Goal: Obtain resource: Download file/media

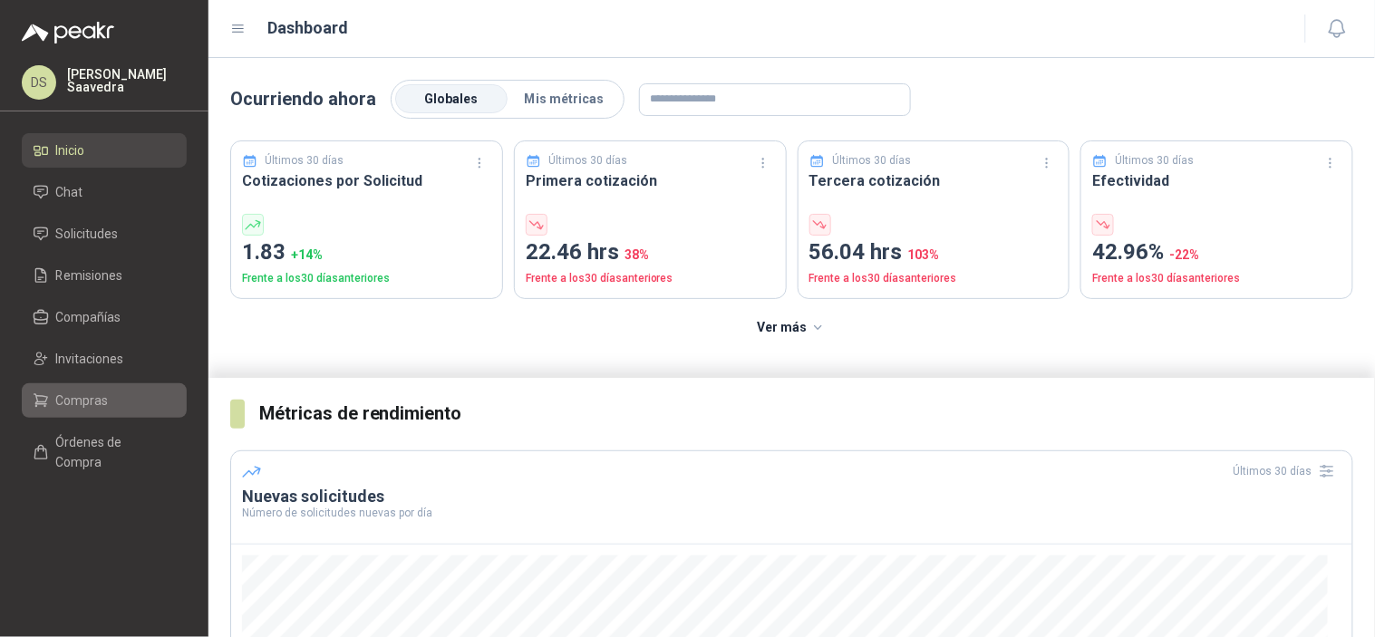
click at [60, 406] on span "Compras" at bounding box center [82, 401] width 53 height 20
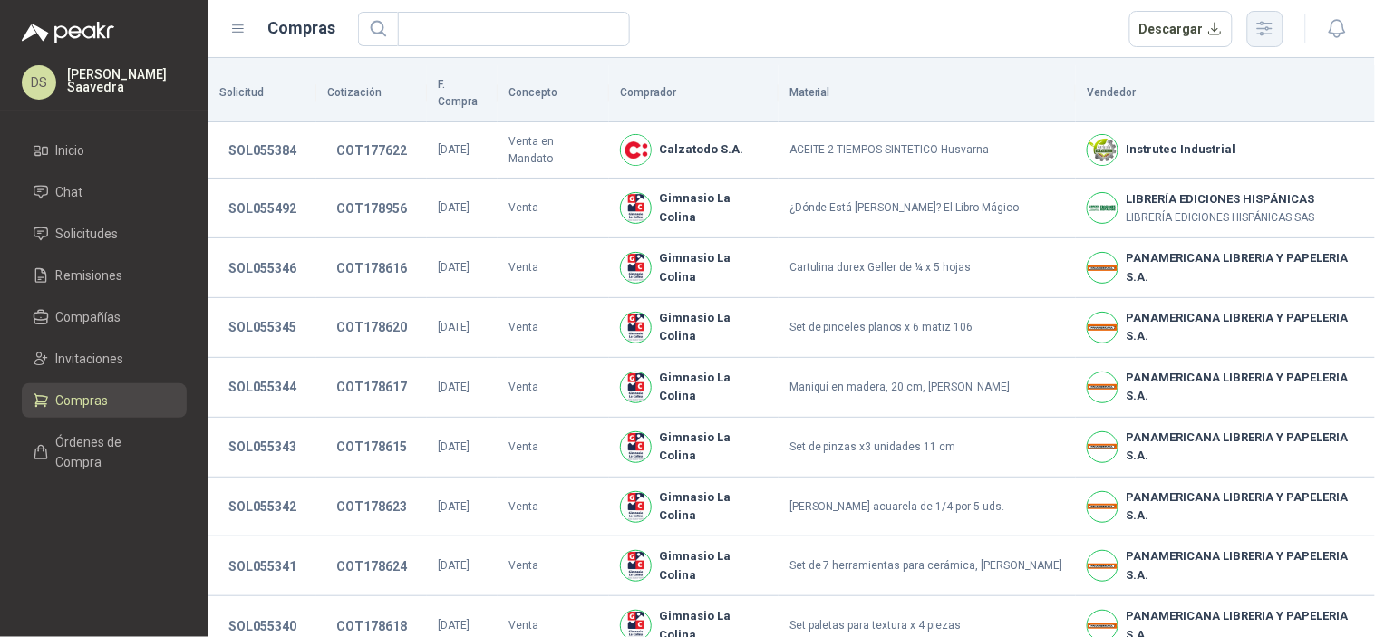
click at [1271, 33] on icon "button" at bounding box center [1265, 29] width 15 height 14
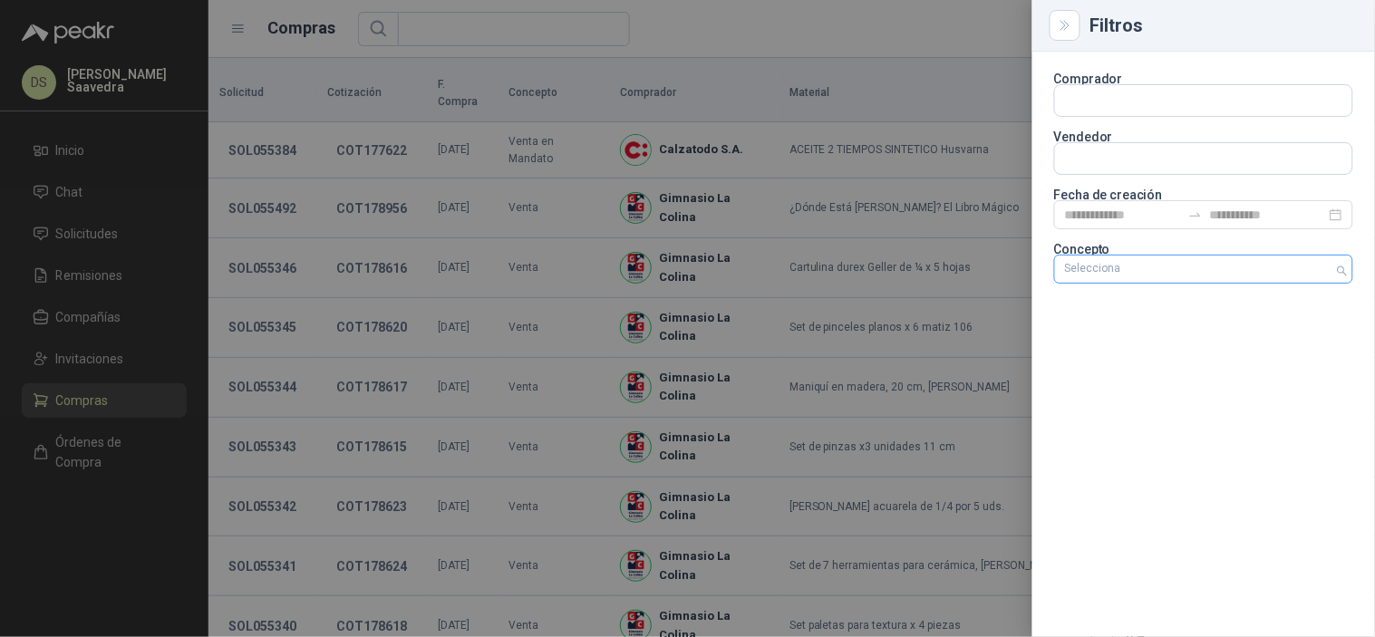
click at [1164, 268] on div at bounding box center [1194, 269] width 273 height 13
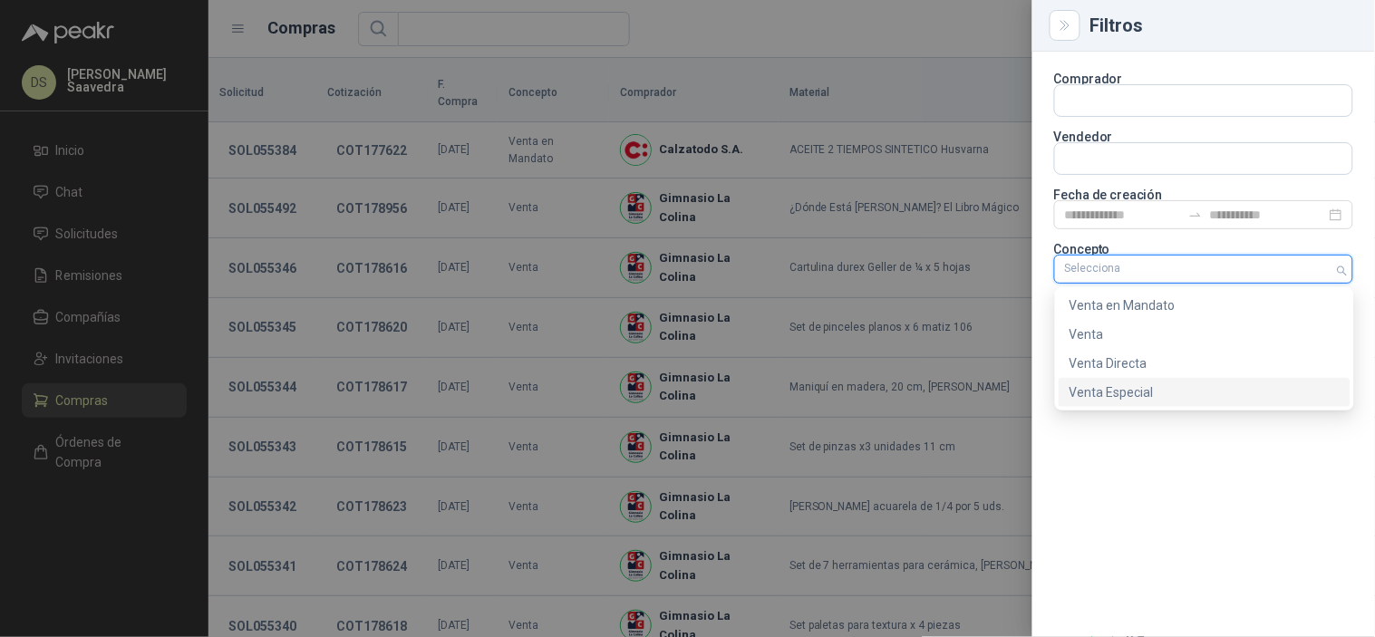
click at [1143, 394] on div "Venta Especial" at bounding box center [1205, 393] width 270 height 20
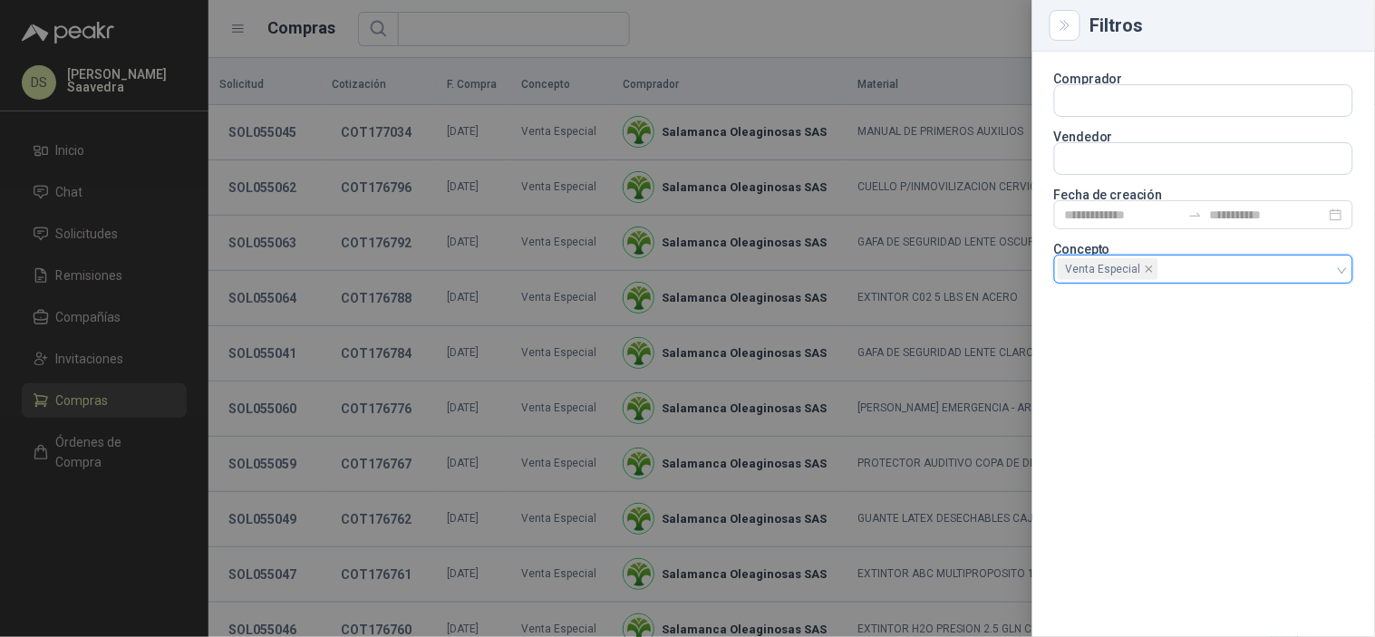
click at [917, 23] on div at bounding box center [687, 318] width 1375 height 637
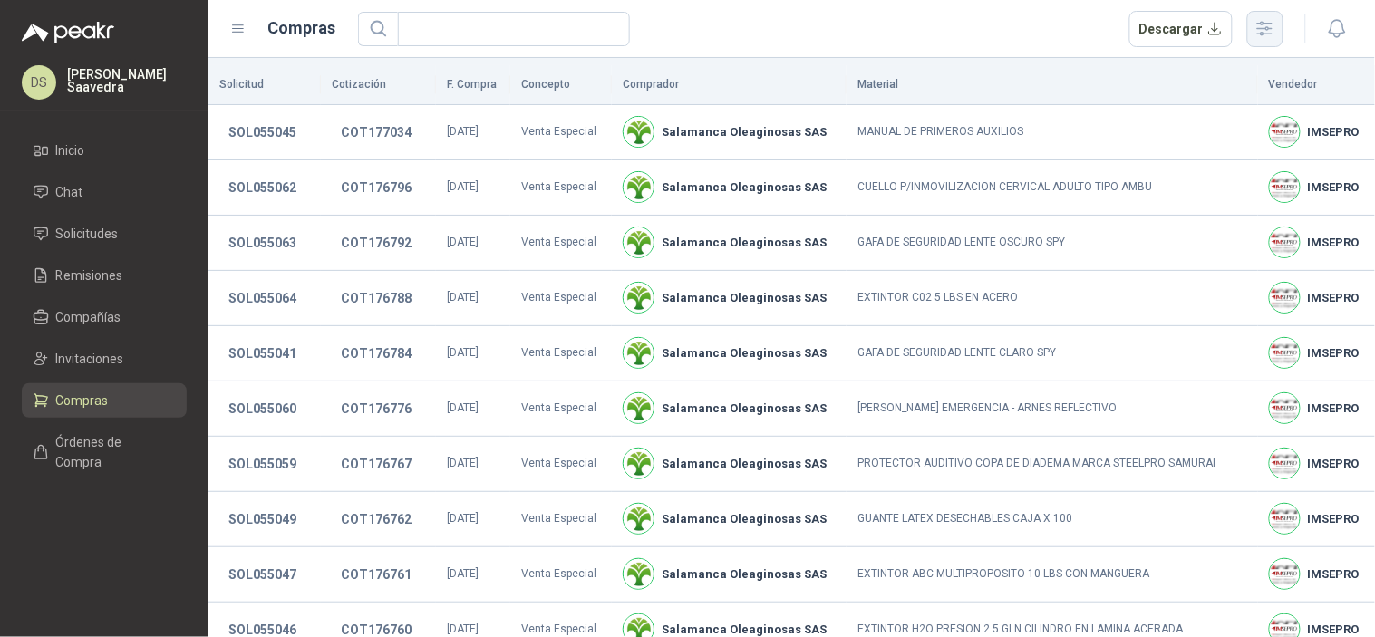
click at [1257, 25] on icon "button" at bounding box center [1265, 28] width 21 height 21
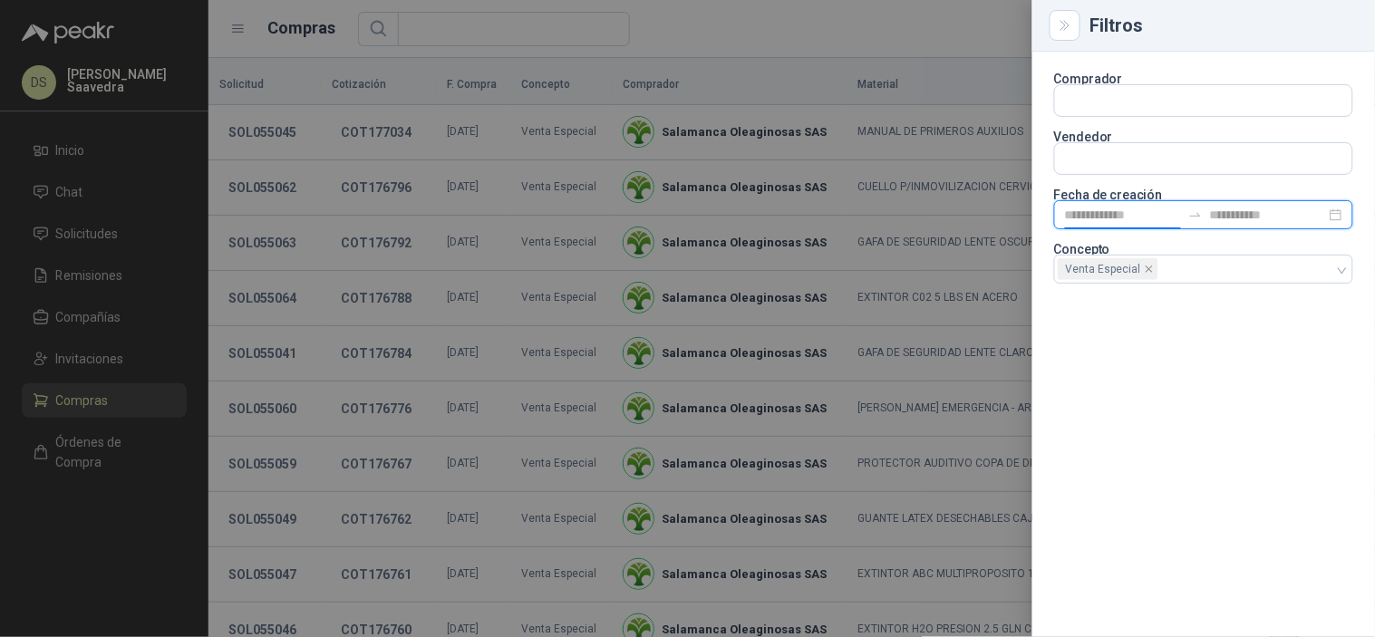
click at [1091, 218] on input at bounding box center [1123, 215] width 116 height 20
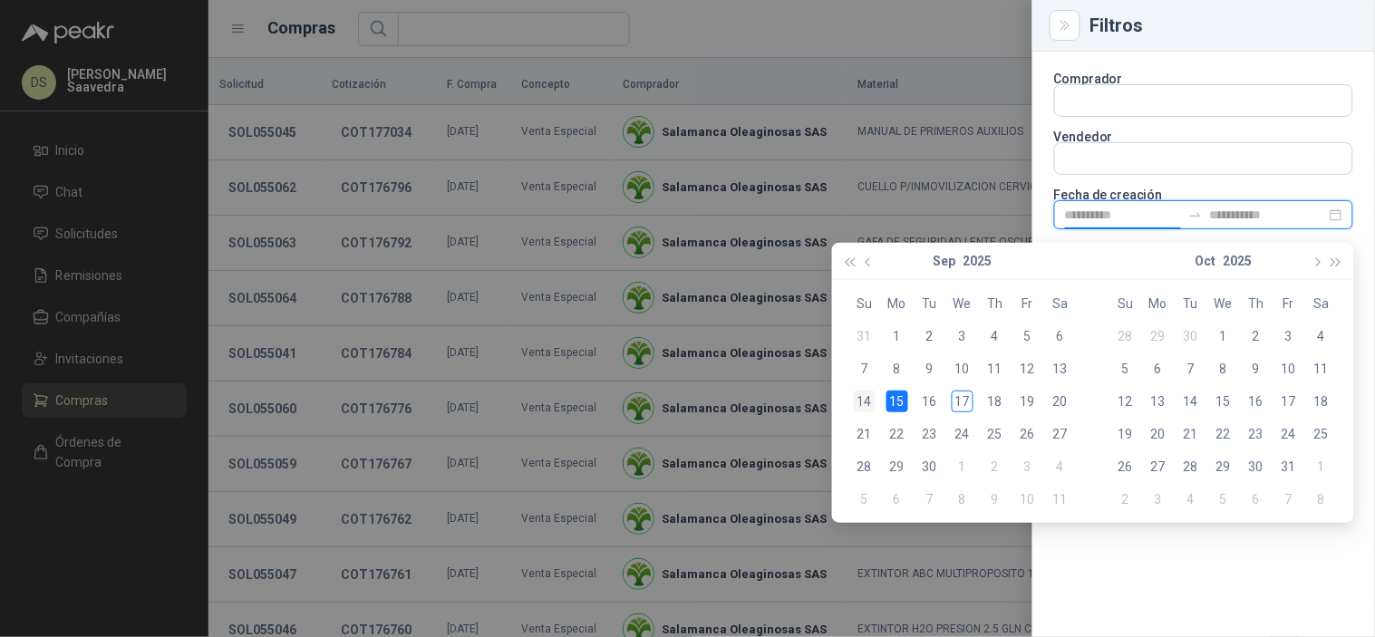
type input "**********"
click at [871, 395] on div "14" at bounding box center [865, 402] width 22 height 22
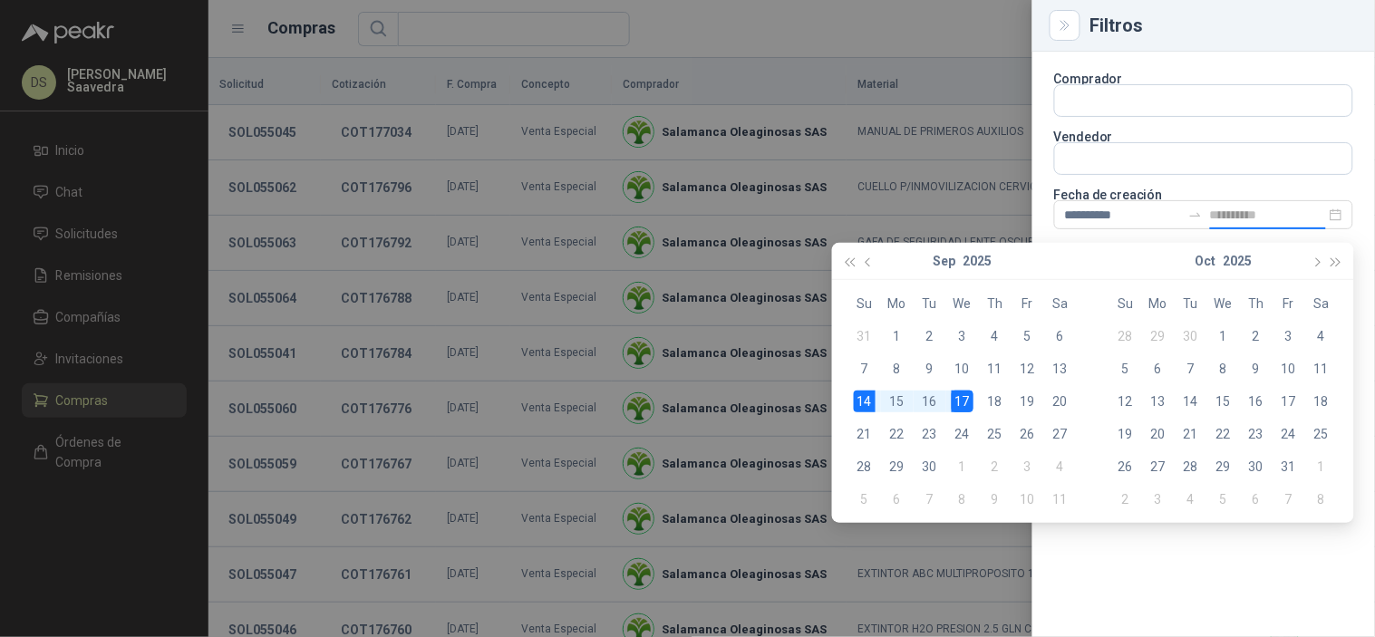
click at [953, 396] on div "17" at bounding box center [963, 402] width 22 height 22
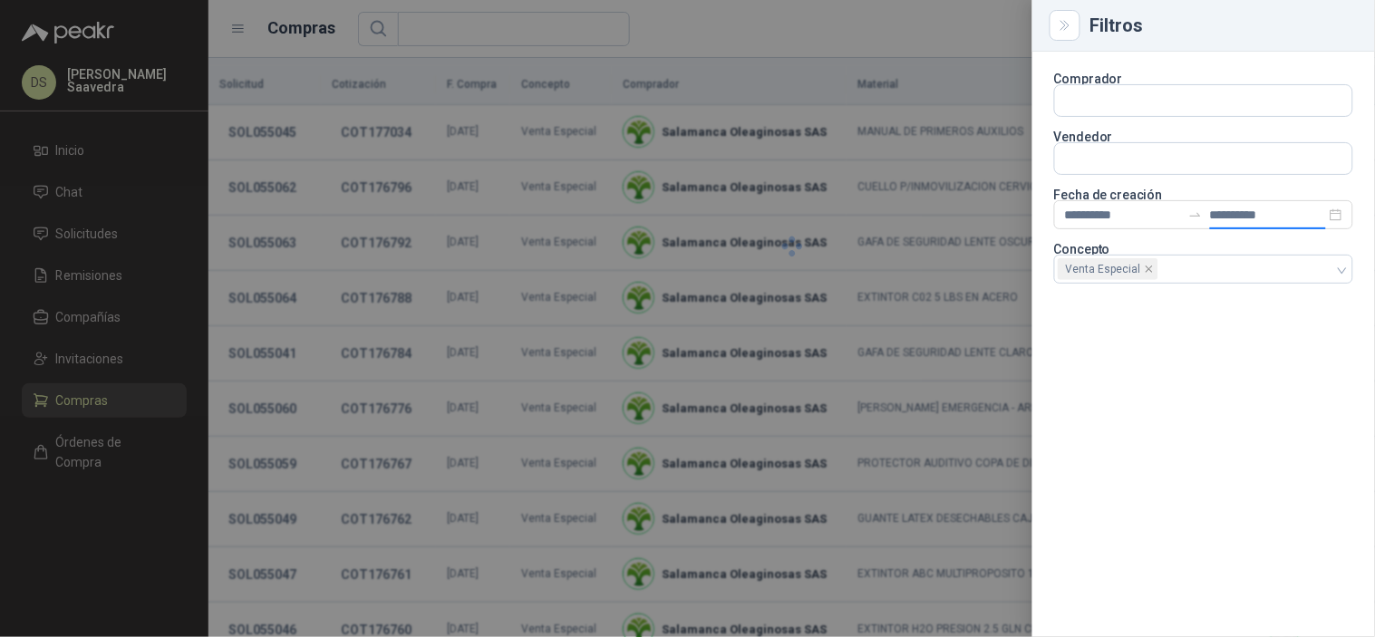
type input "**********"
click at [985, 39] on div at bounding box center [687, 318] width 1375 height 637
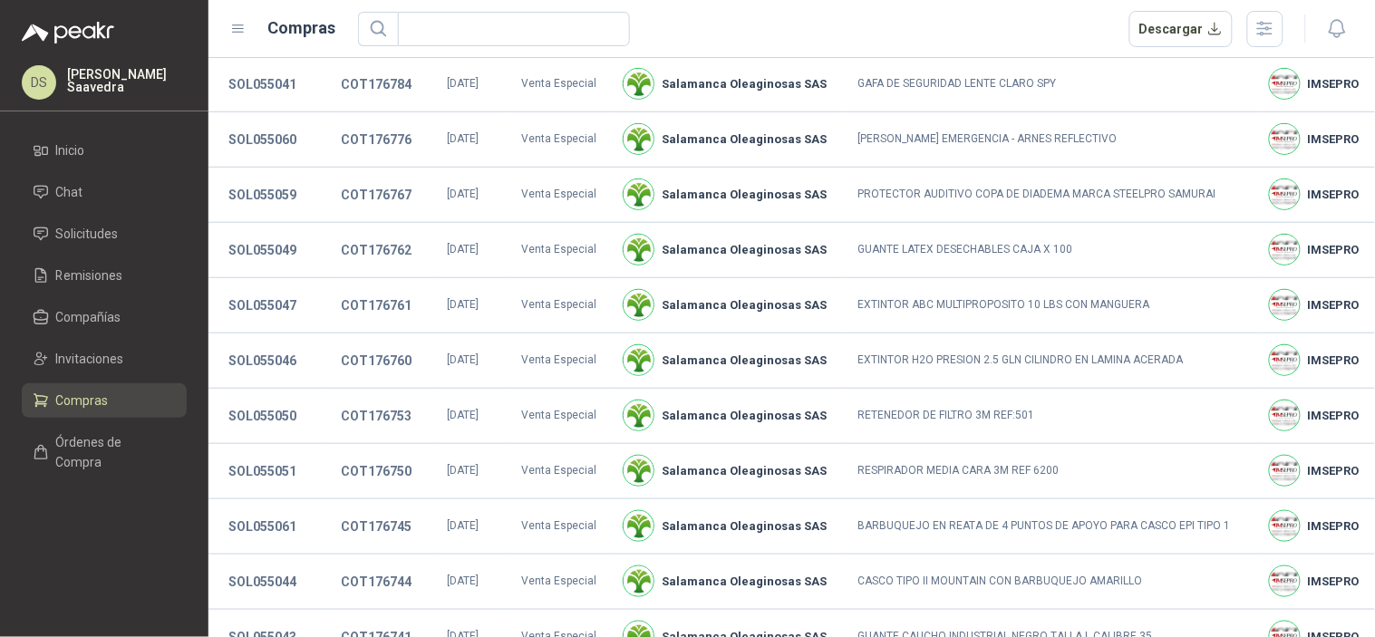
scroll to position [368, 0]
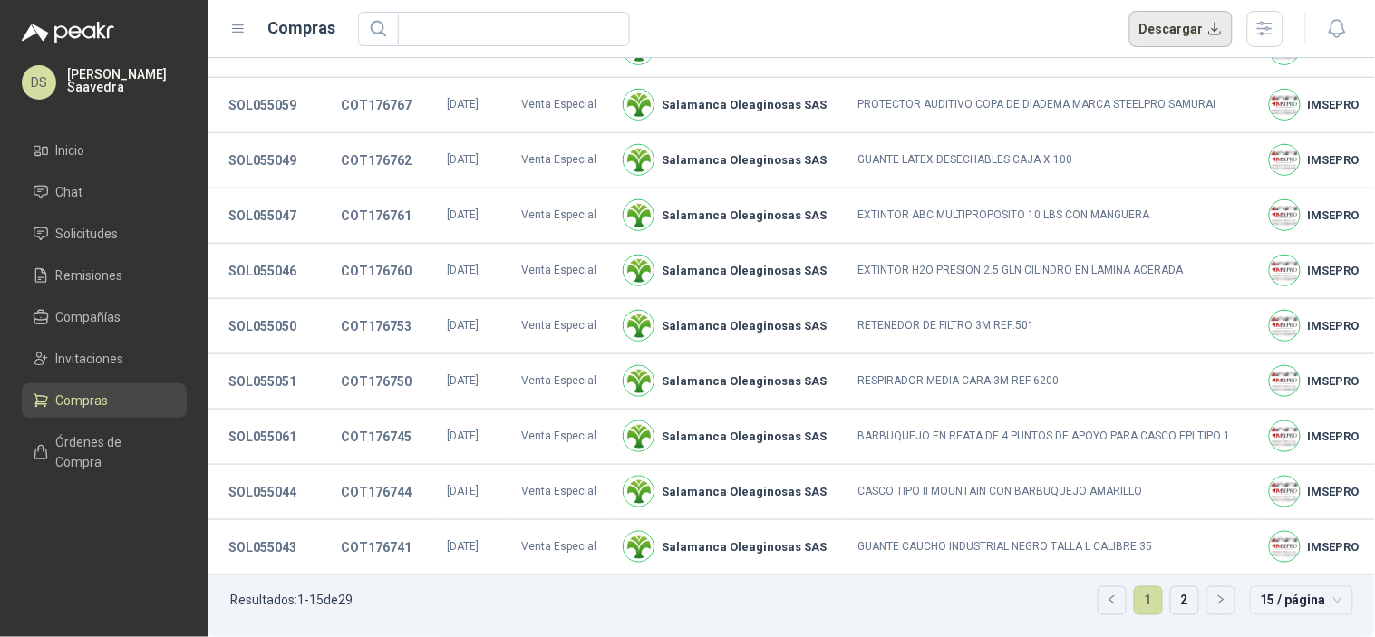
click at [1192, 36] on button "Descargar" at bounding box center [1182, 29] width 104 height 36
click at [1272, 38] on icon "button" at bounding box center [1265, 28] width 21 height 21
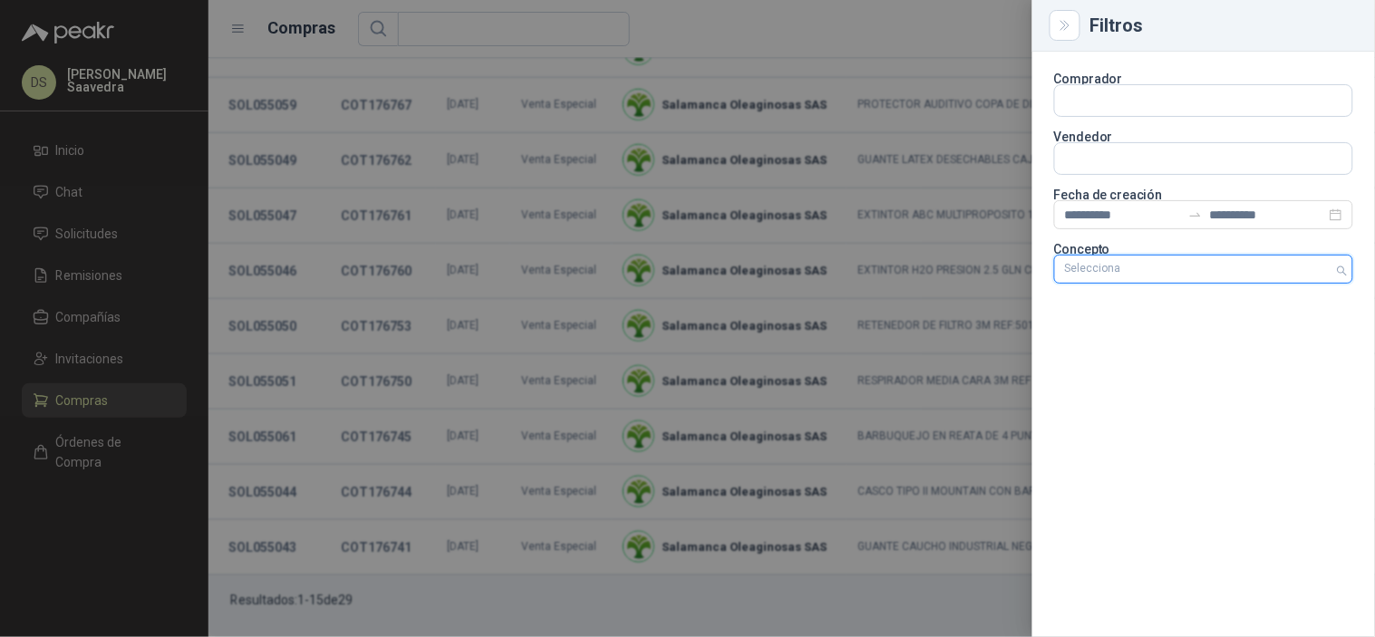
click at [1298, 263] on div at bounding box center [1194, 269] width 273 height 13
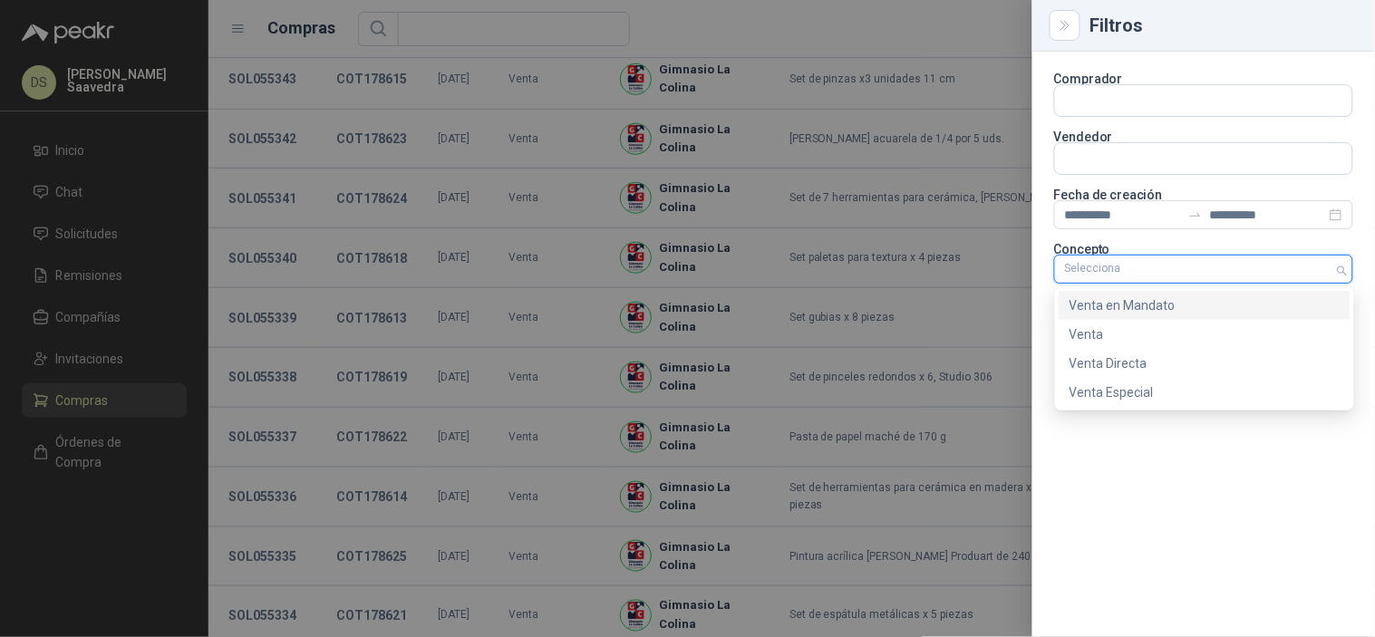
click at [1164, 312] on div "Venta en Mandato" at bounding box center [1205, 306] width 270 height 20
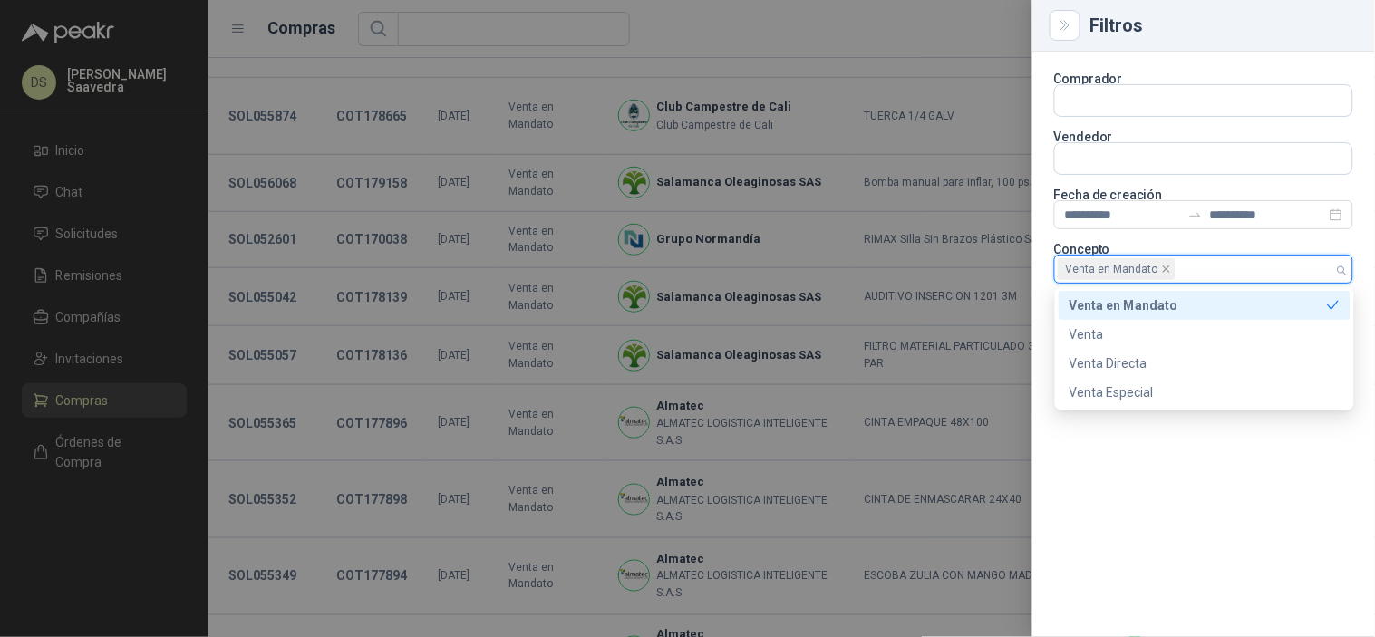
click at [930, 40] on div at bounding box center [687, 318] width 1375 height 637
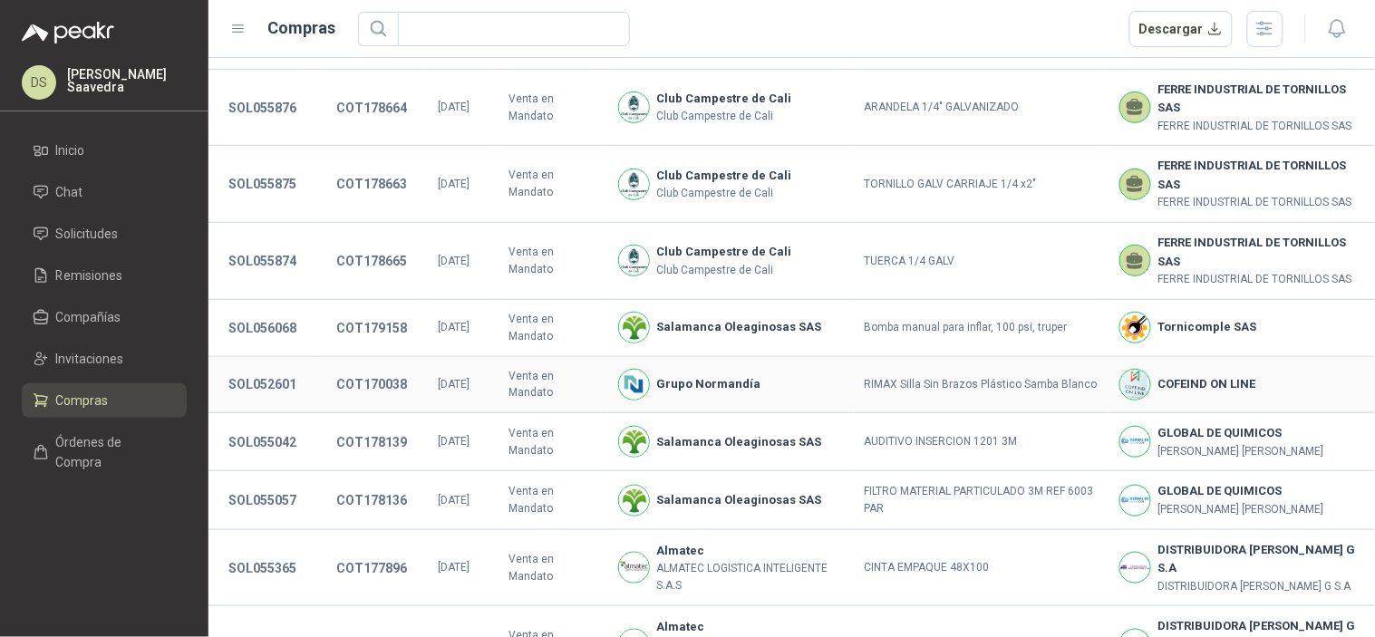
scroll to position [57, 0]
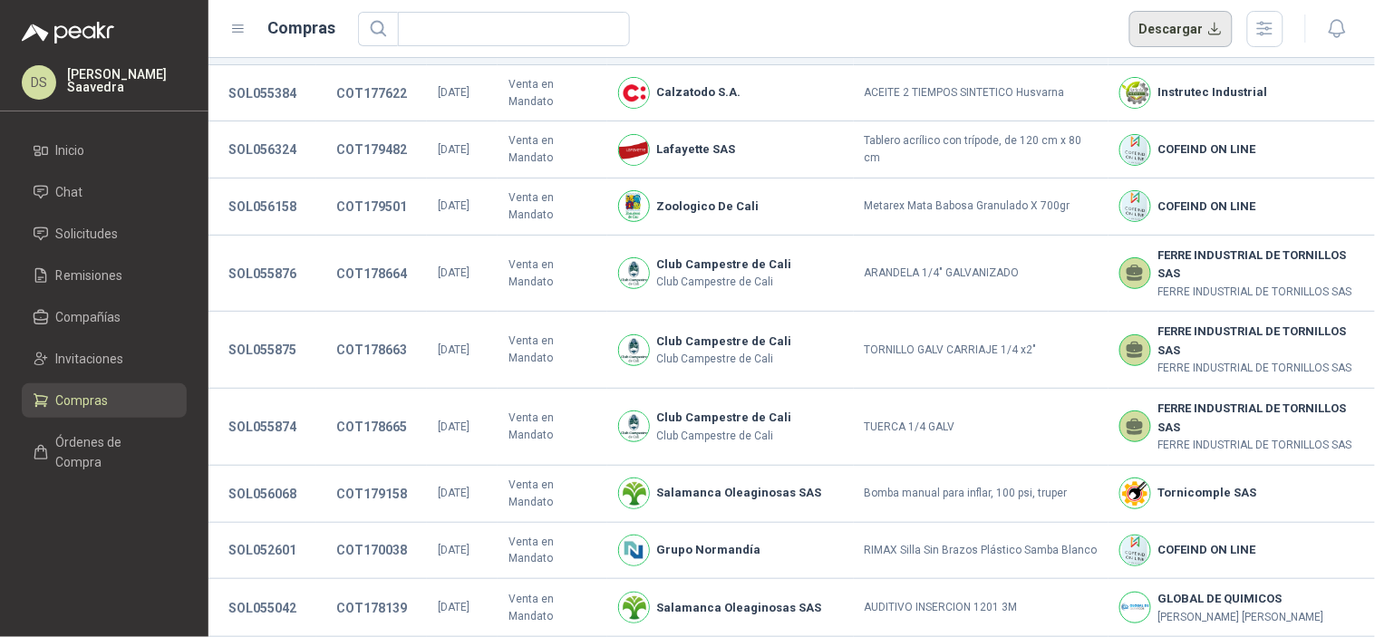
click at [1175, 32] on button "Descargar" at bounding box center [1182, 29] width 104 height 36
